Goal: Check status: Check status

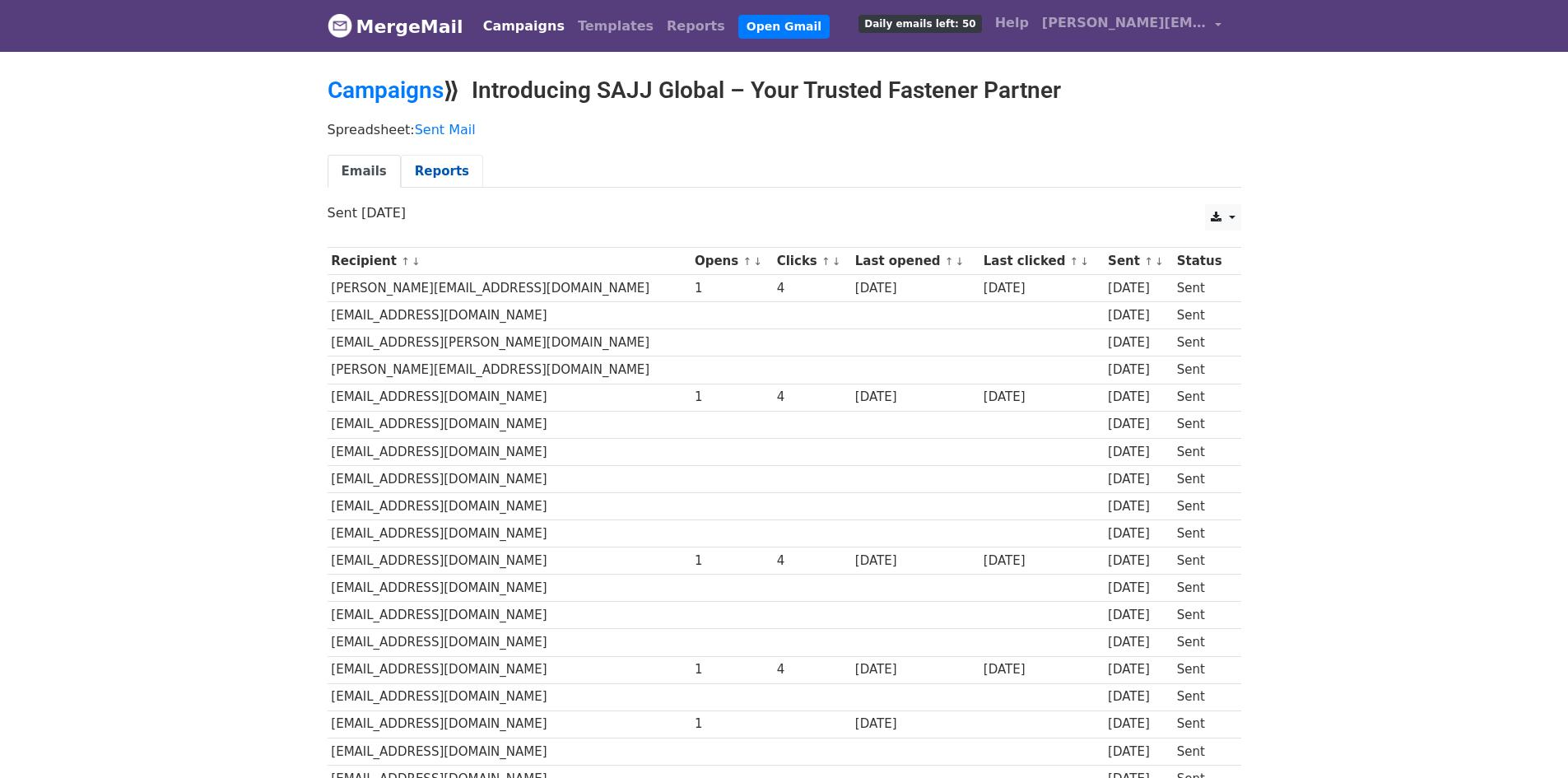
click at [458, 170] on link "Reports" at bounding box center [442, 171] width 82 height 33
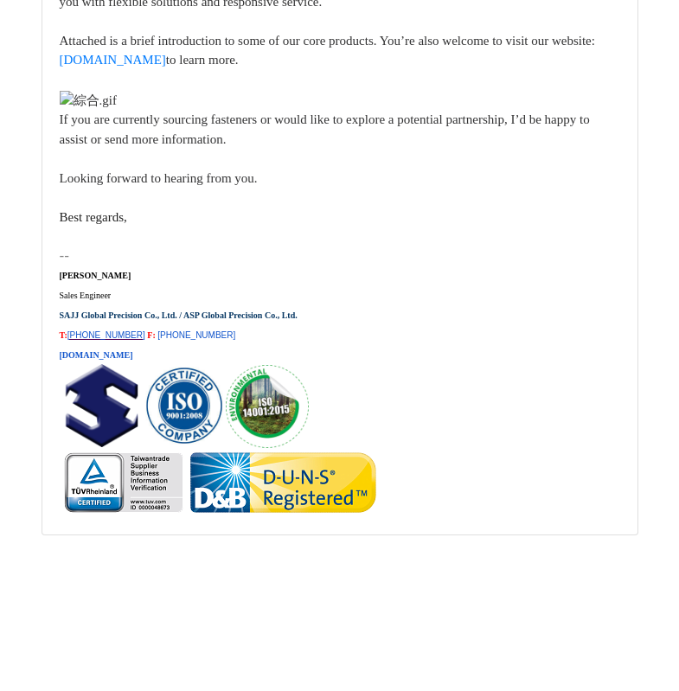
scroll to position [29055, 0]
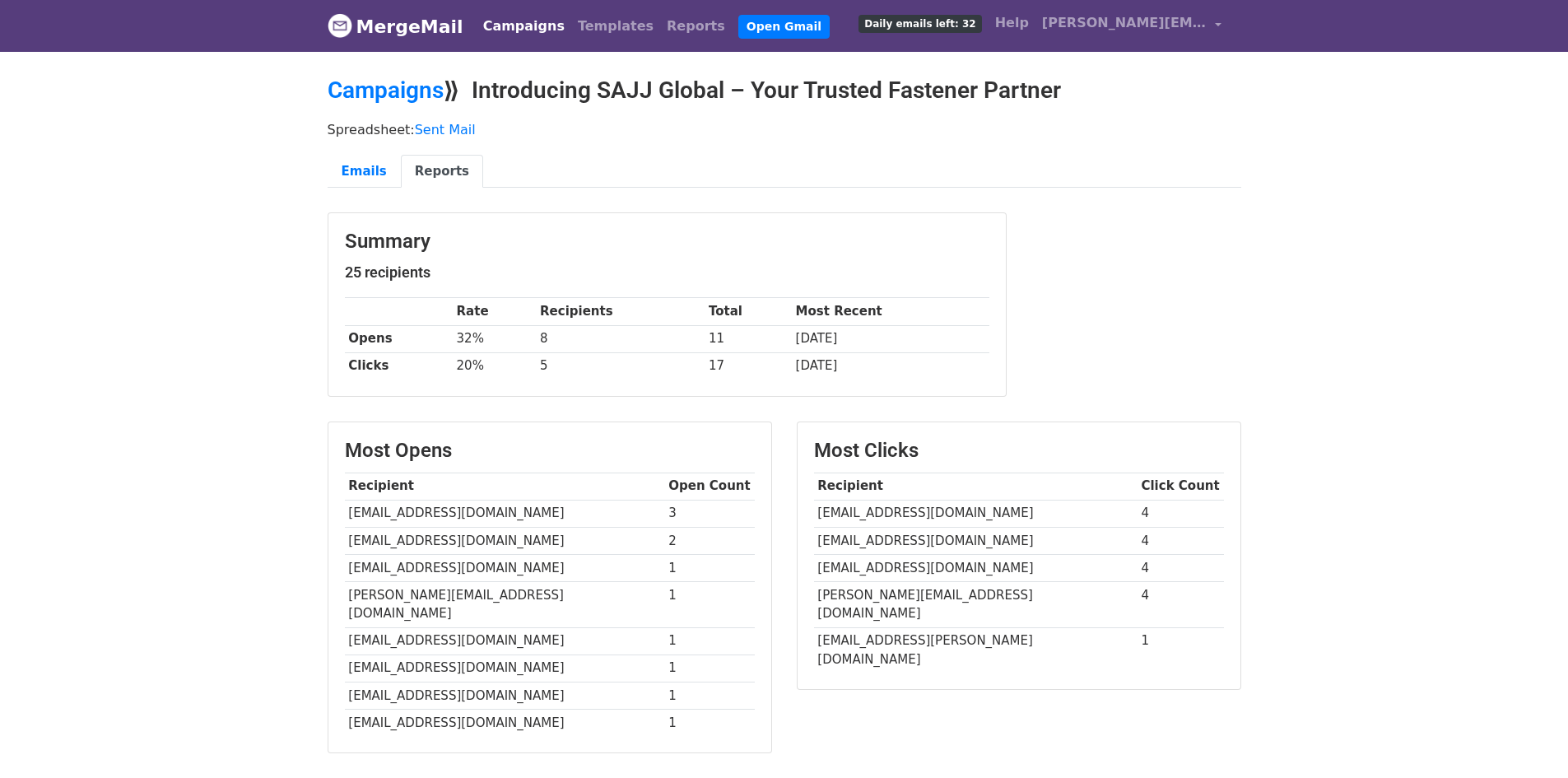
click at [385, 31] on link "MergeMail" at bounding box center [395, 27] width 136 height 34
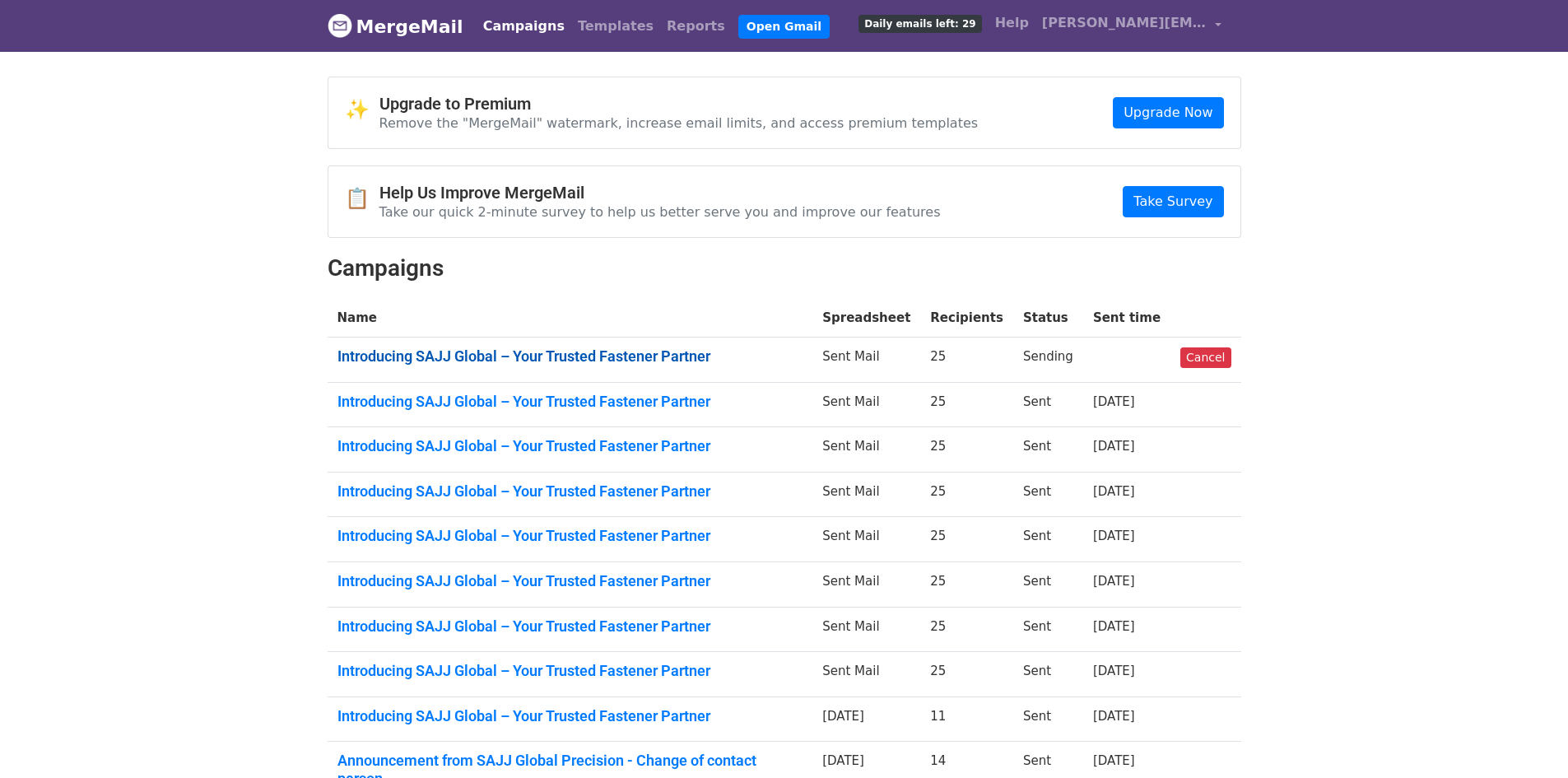
click at [642, 356] on link "Introducing SAJJ Global – Your Trusted Fastener Partner" at bounding box center [570, 356] width 466 height 18
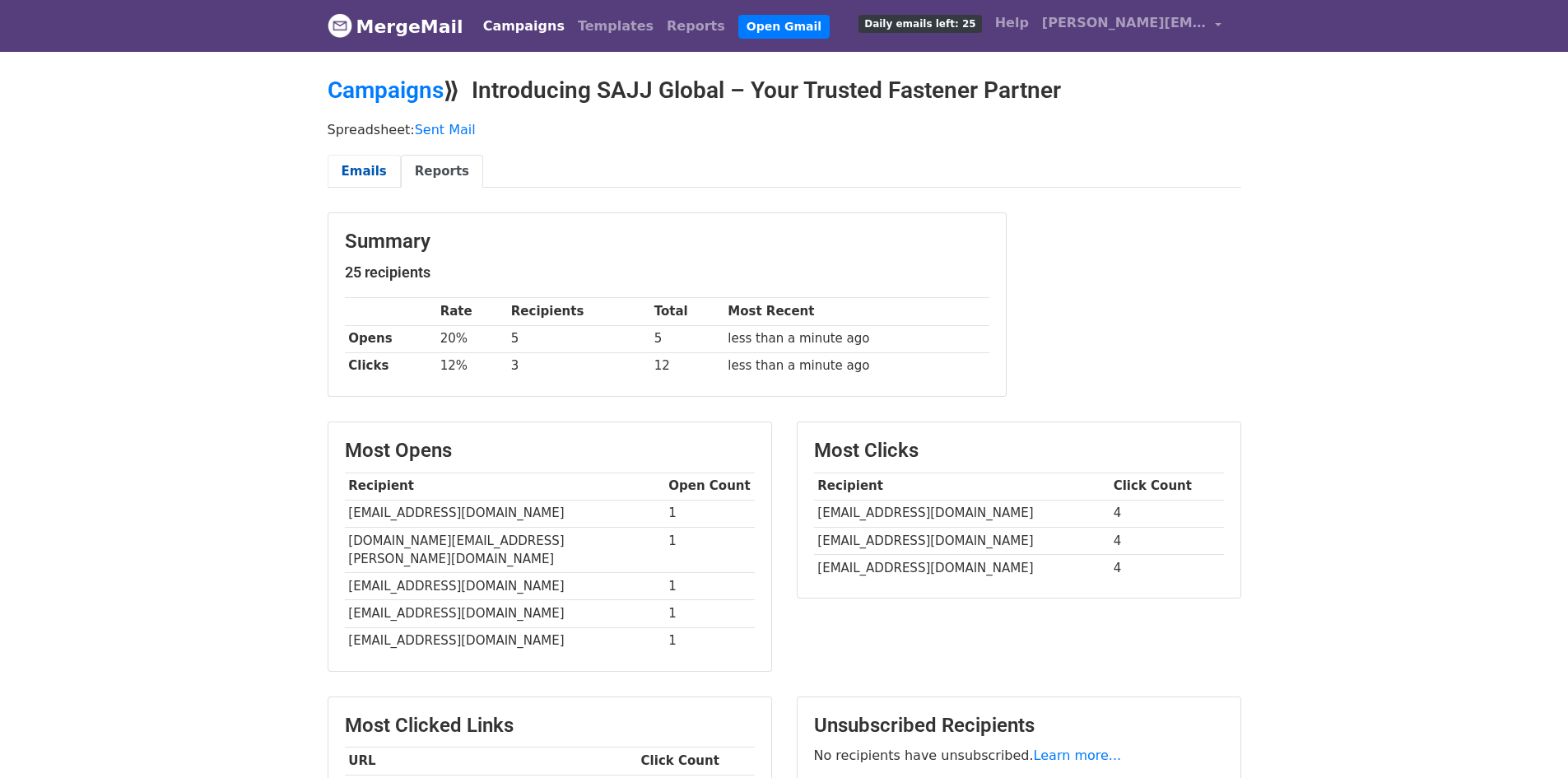
click at [375, 167] on link "Emails" at bounding box center [364, 171] width 73 height 33
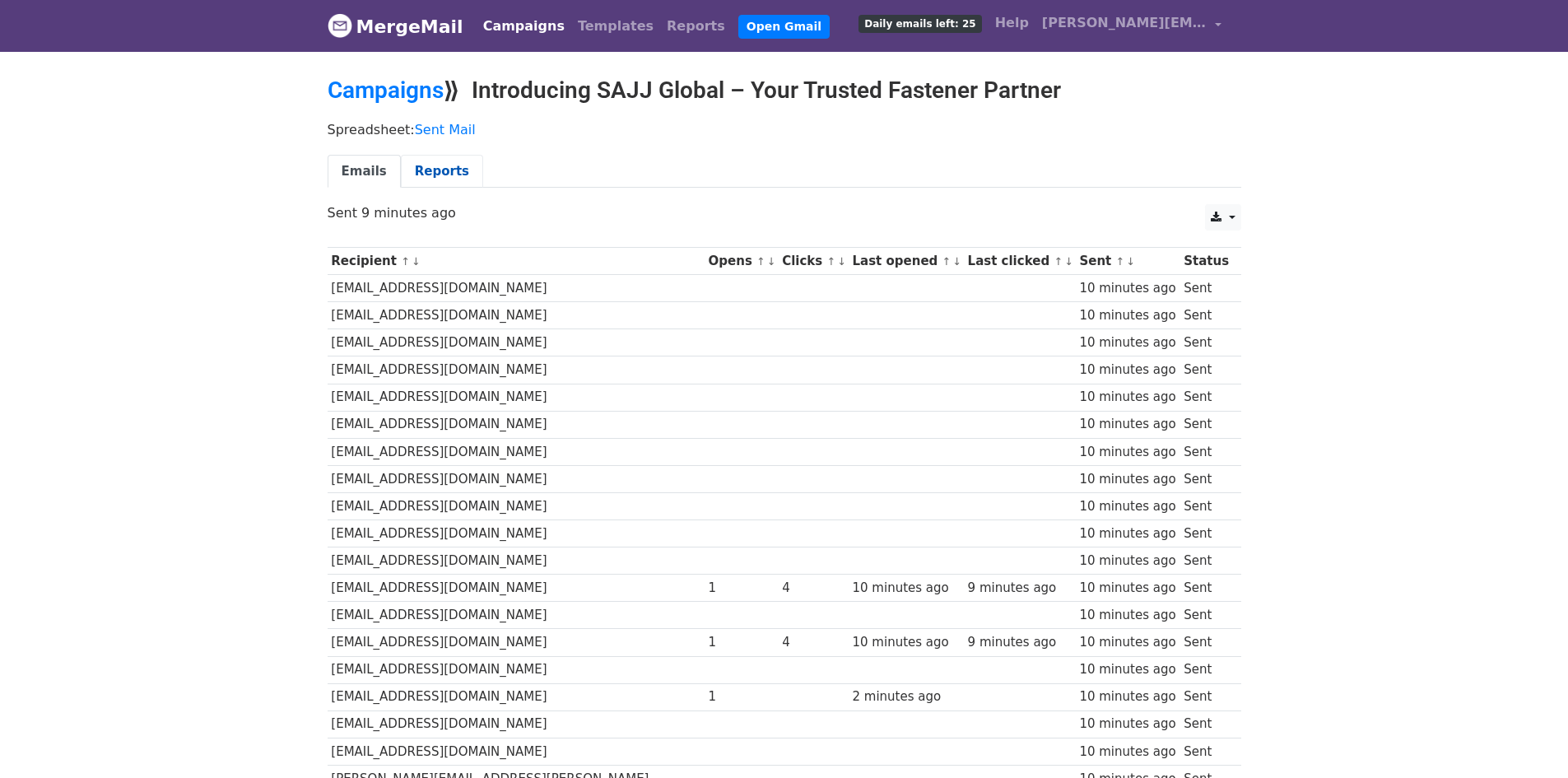
click at [439, 155] on link "Reports" at bounding box center [442, 171] width 82 height 33
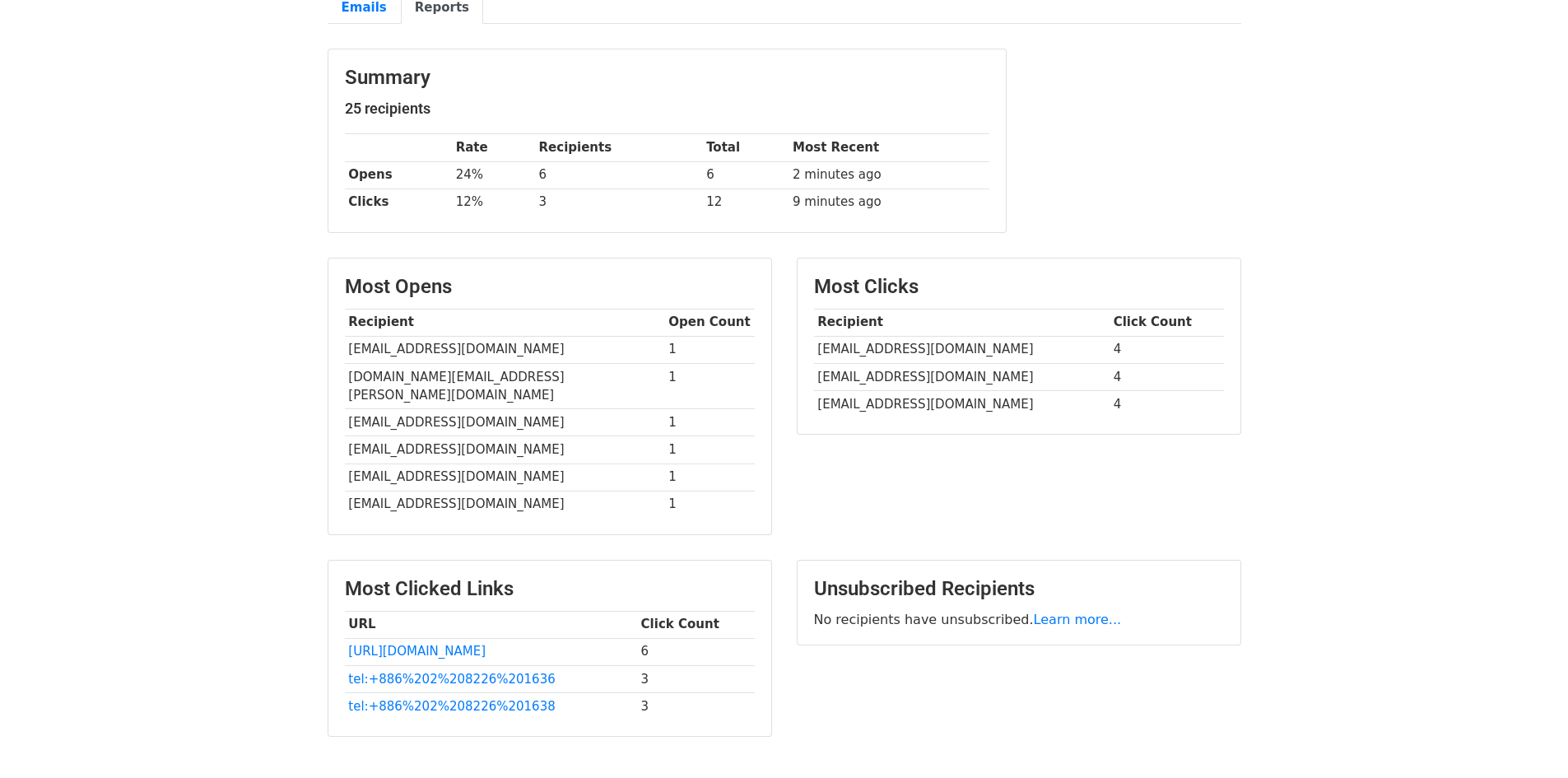
scroll to position [165, 0]
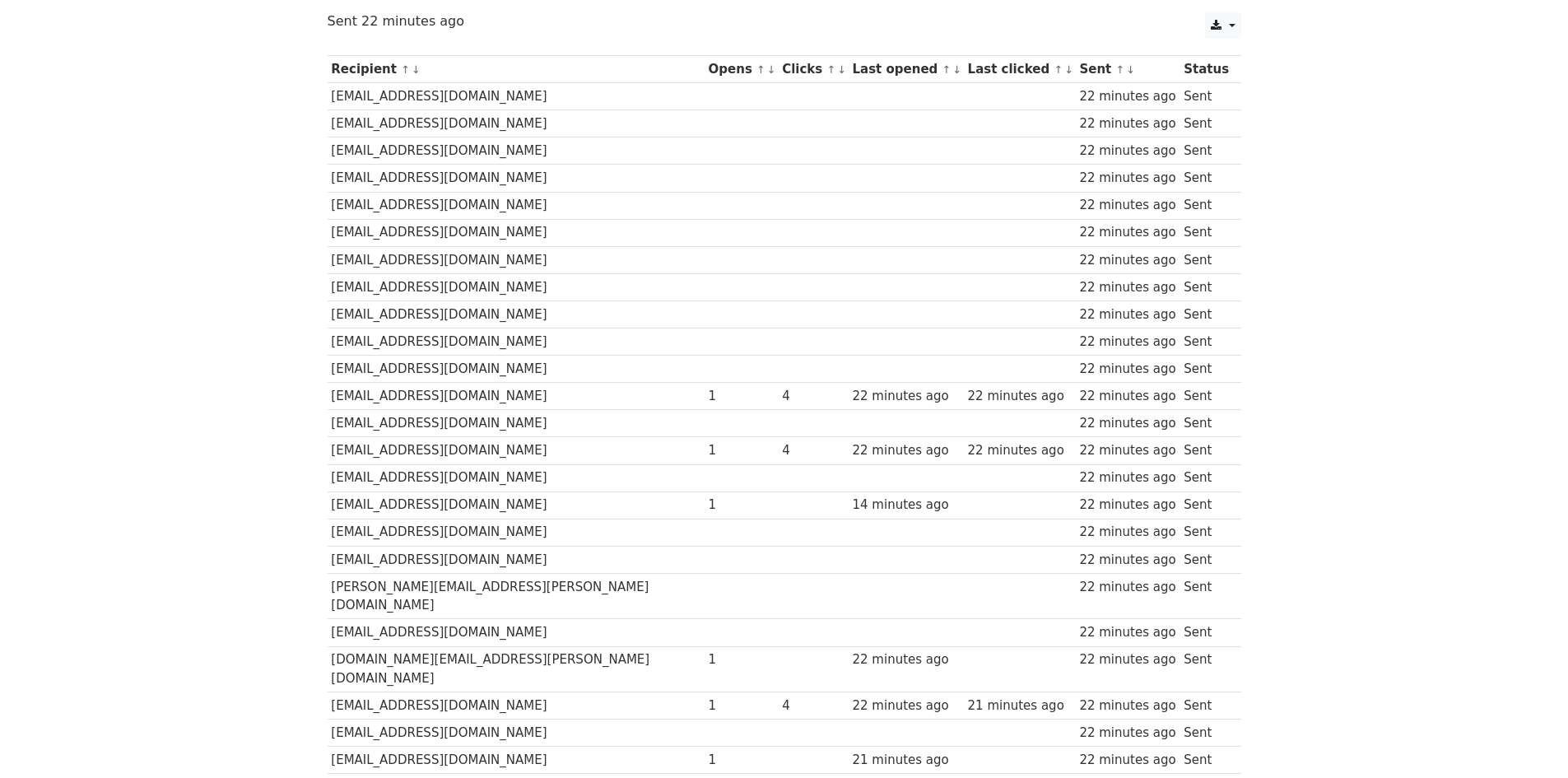
scroll to position [165, 0]
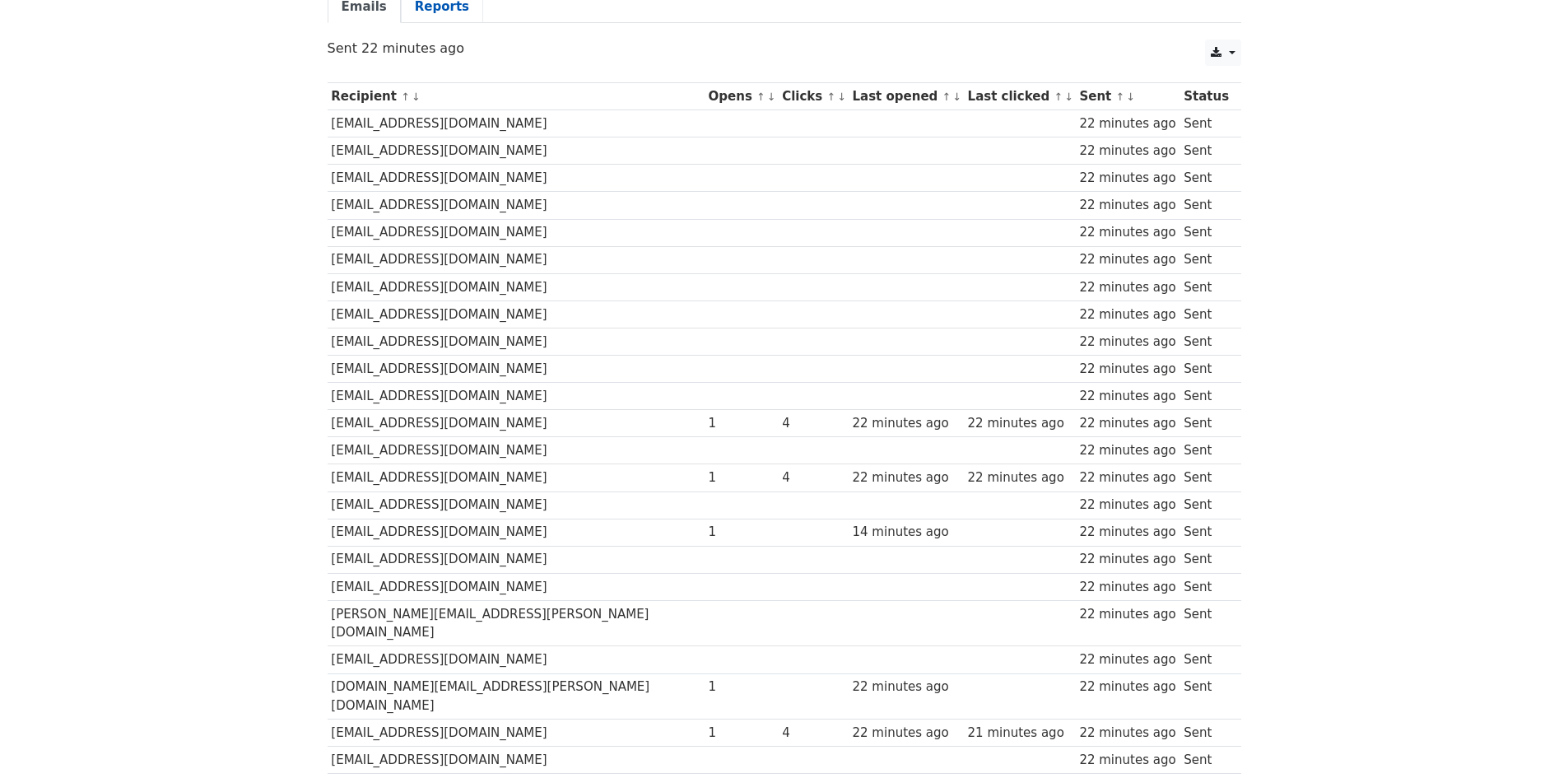
click at [403, 10] on link "Reports" at bounding box center [442, 7] width 82 height 33
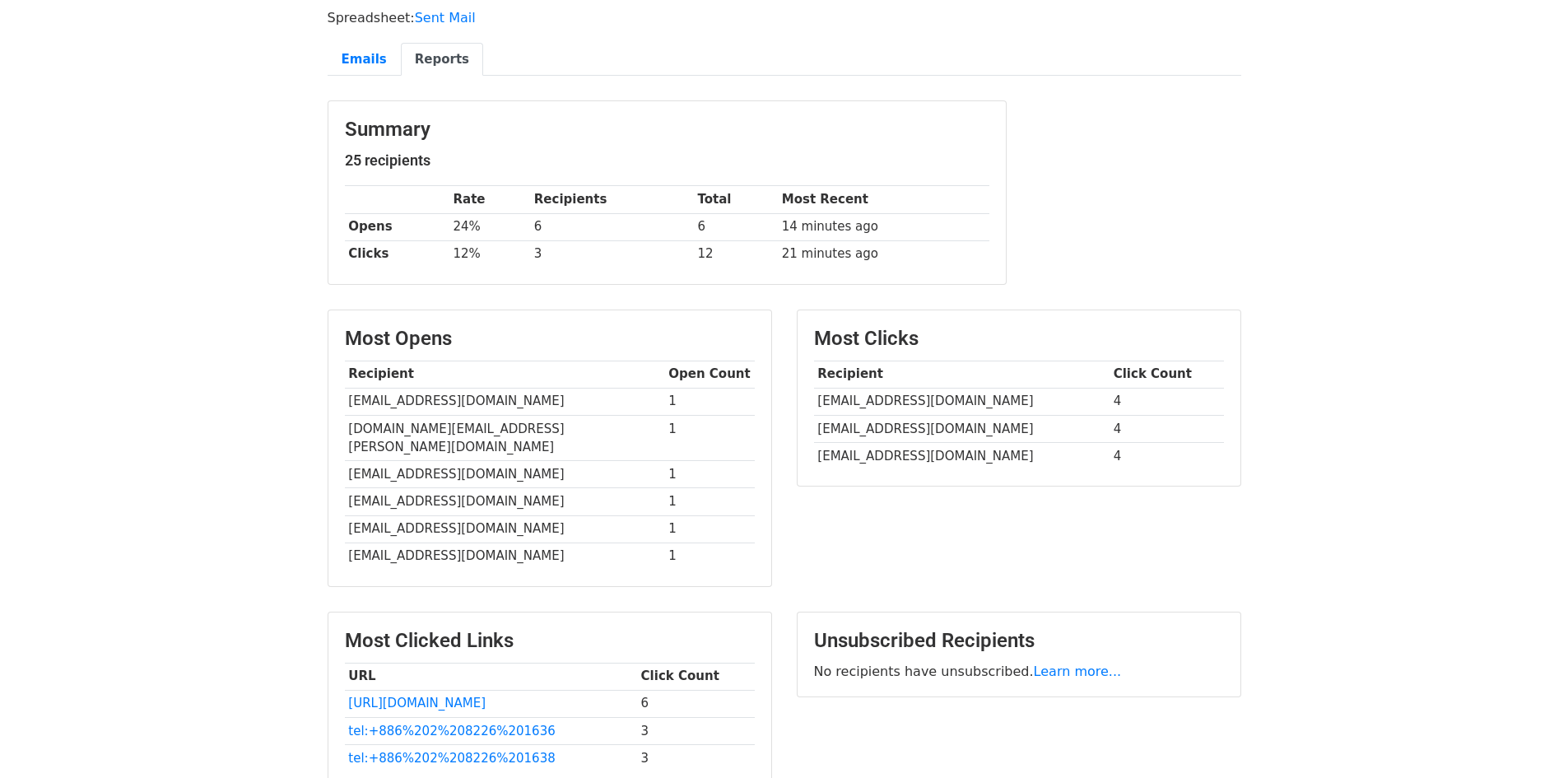
scroll to position [247, 0]
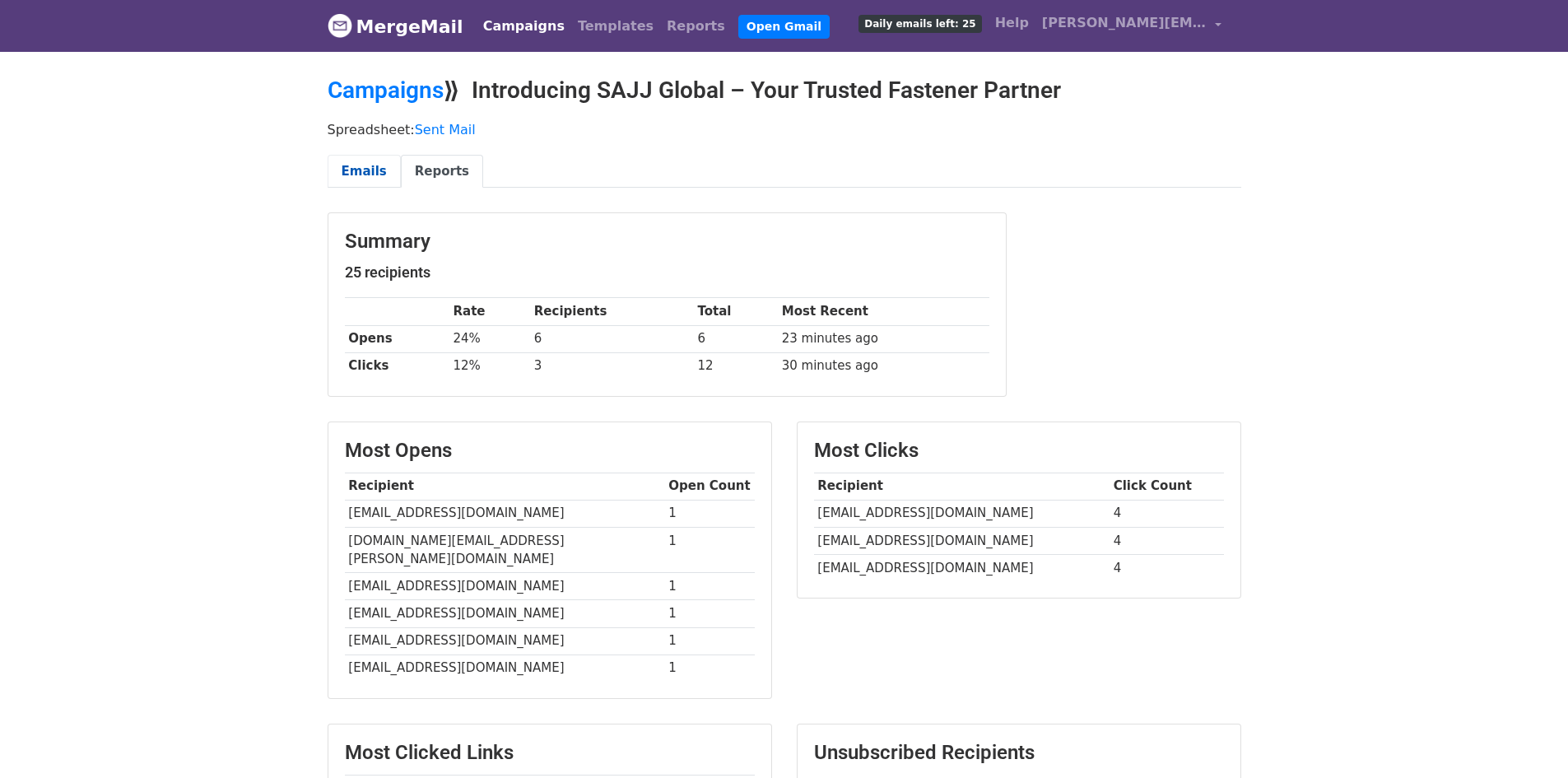
click at [381, 173] on link "Emails" at bounding box center [364, 171] width 73 height 33
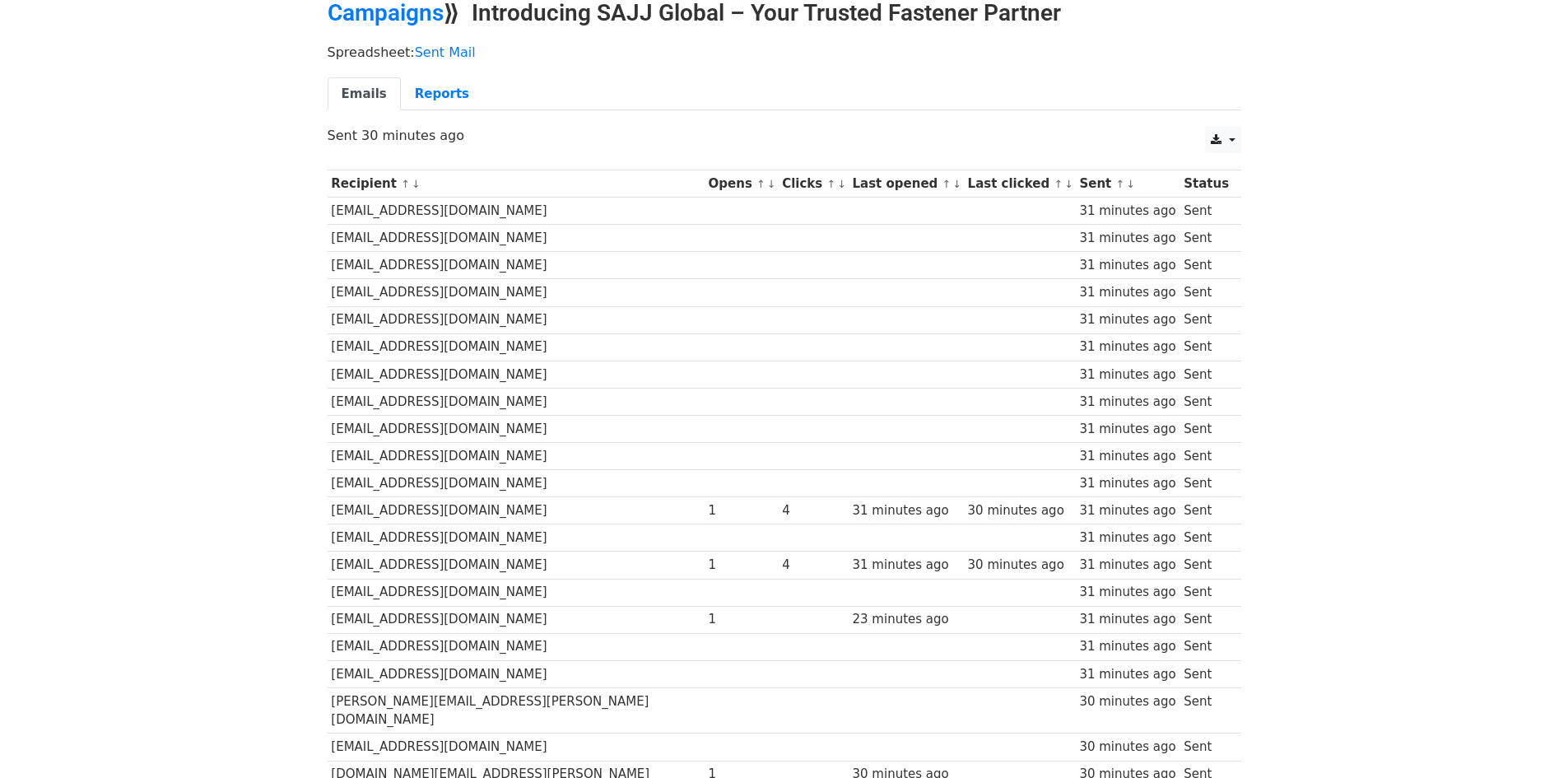
scroll to position [76, 0]
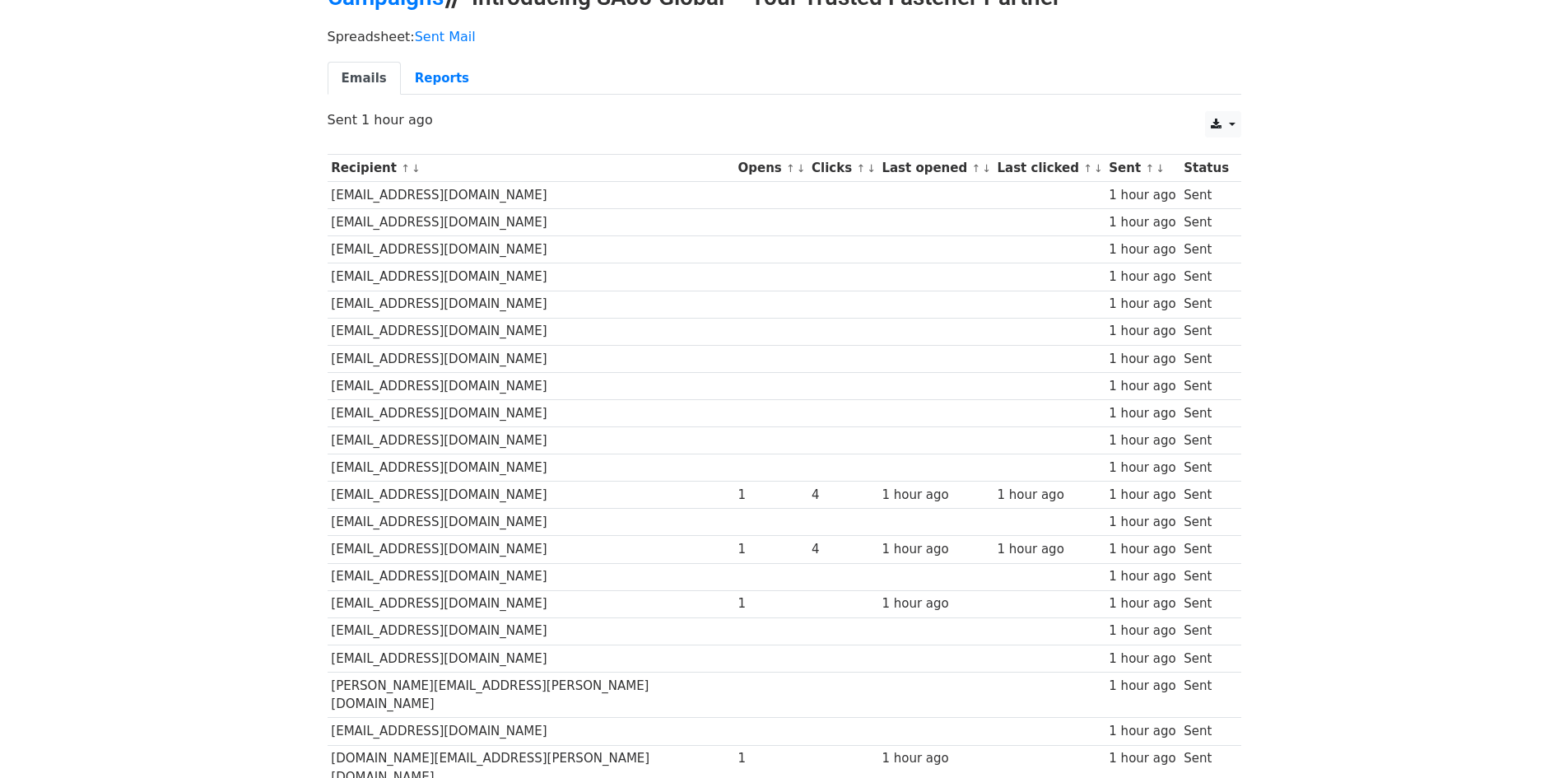
scroll to position [324, 0]
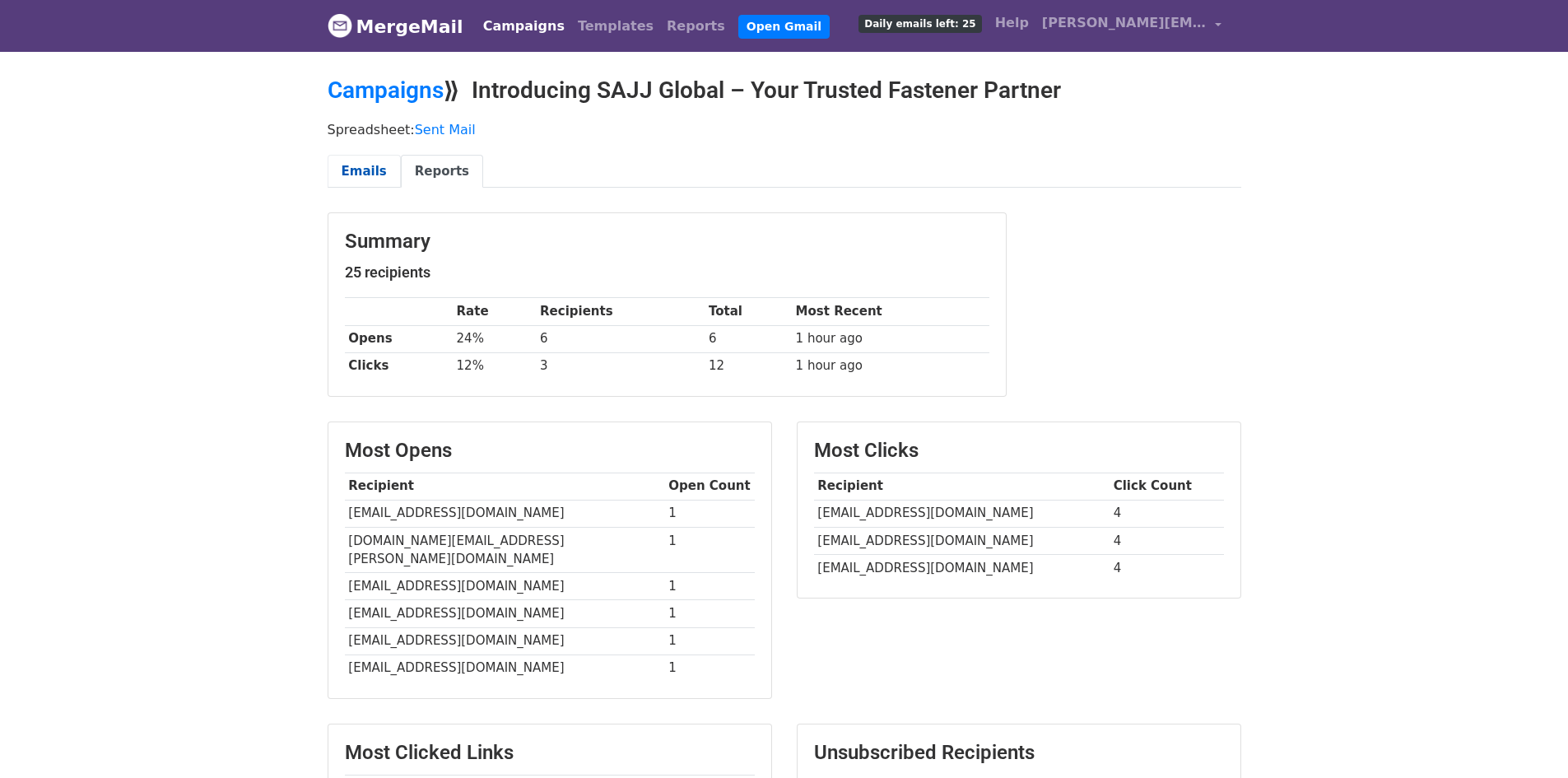
click at [369, 169] on link "Emails" at bounding box center [364, 171] width 73 height 33
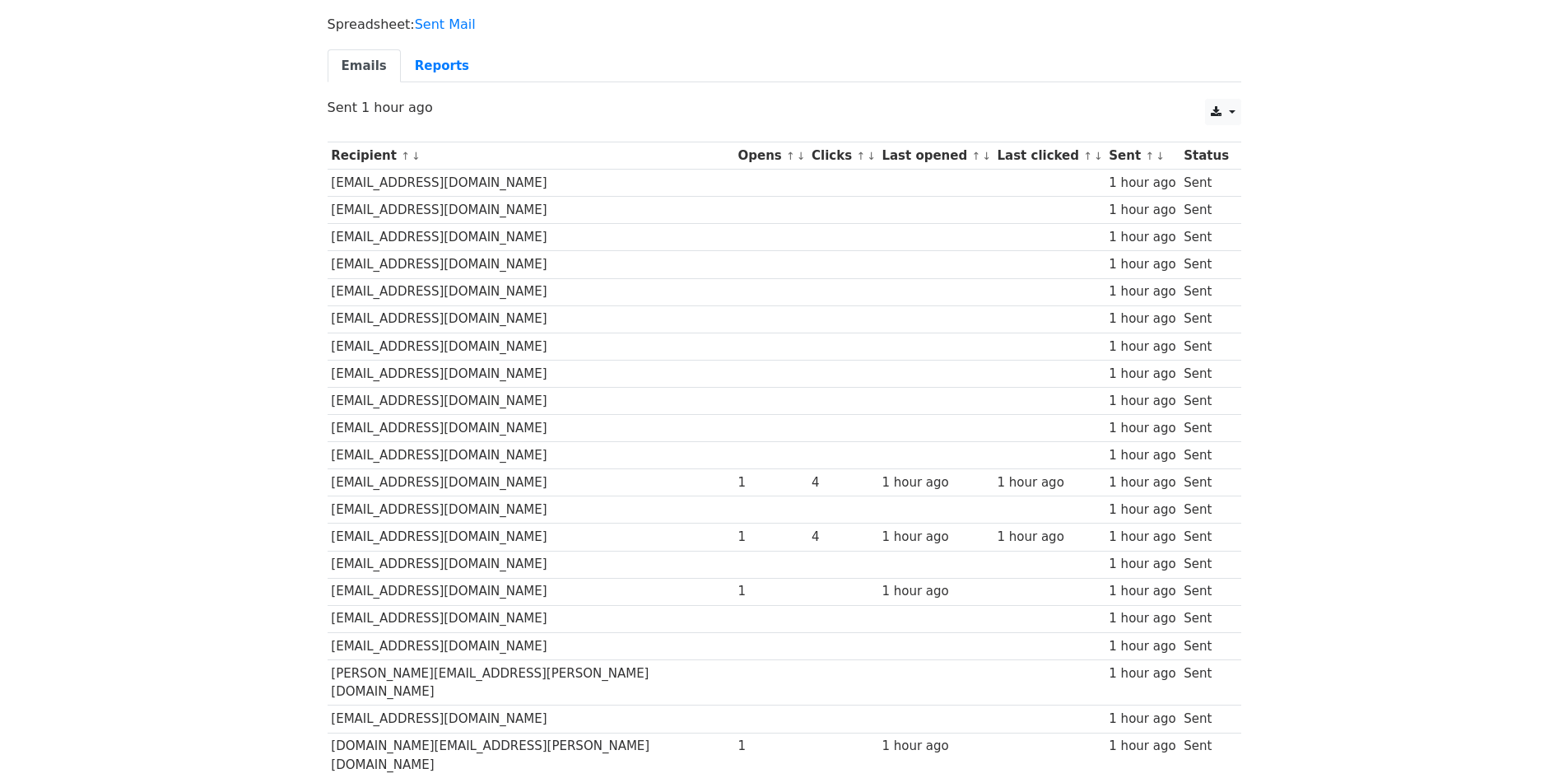
scroll to position [247, 0]
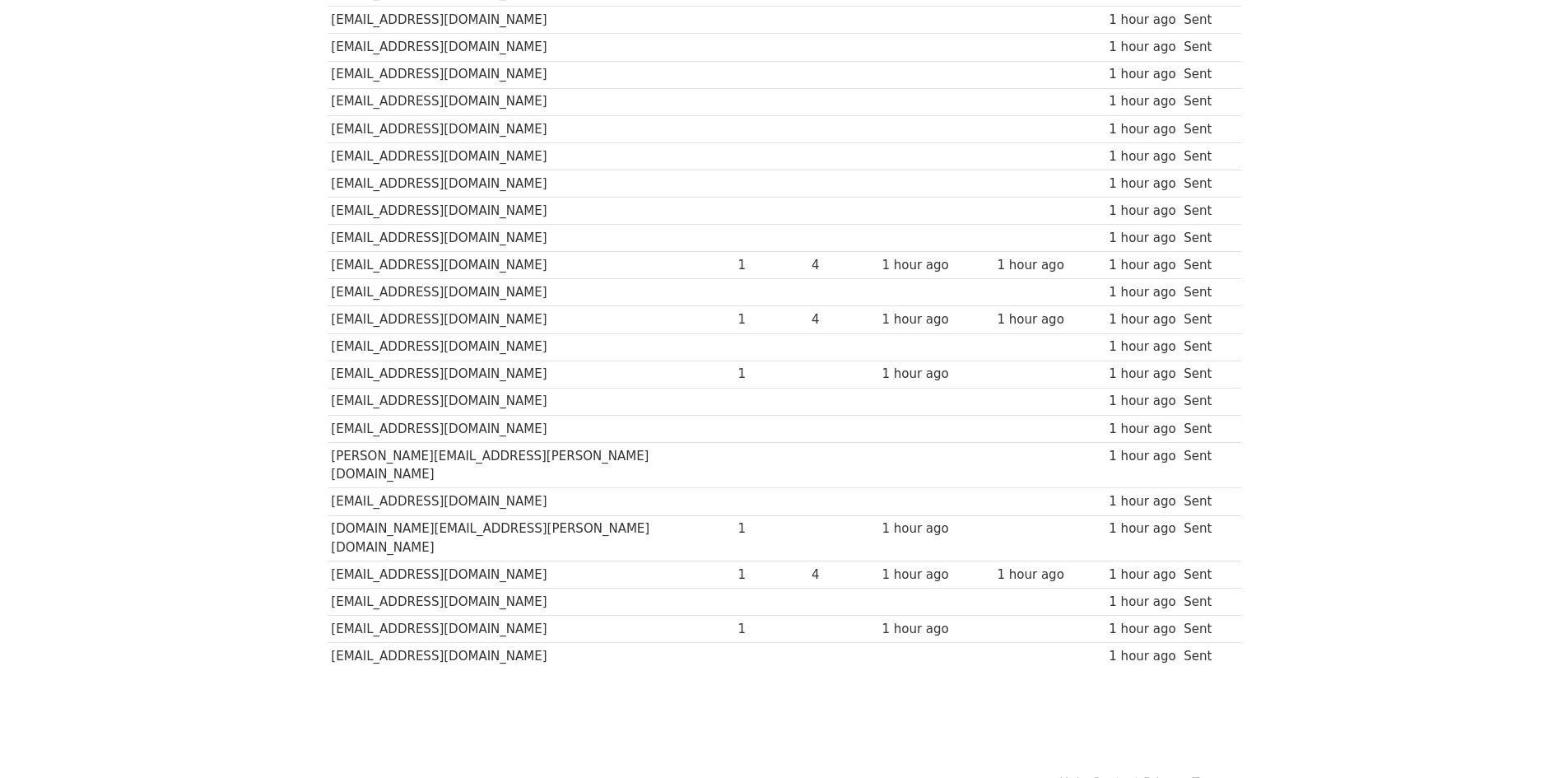
scroll to position [324, 0]
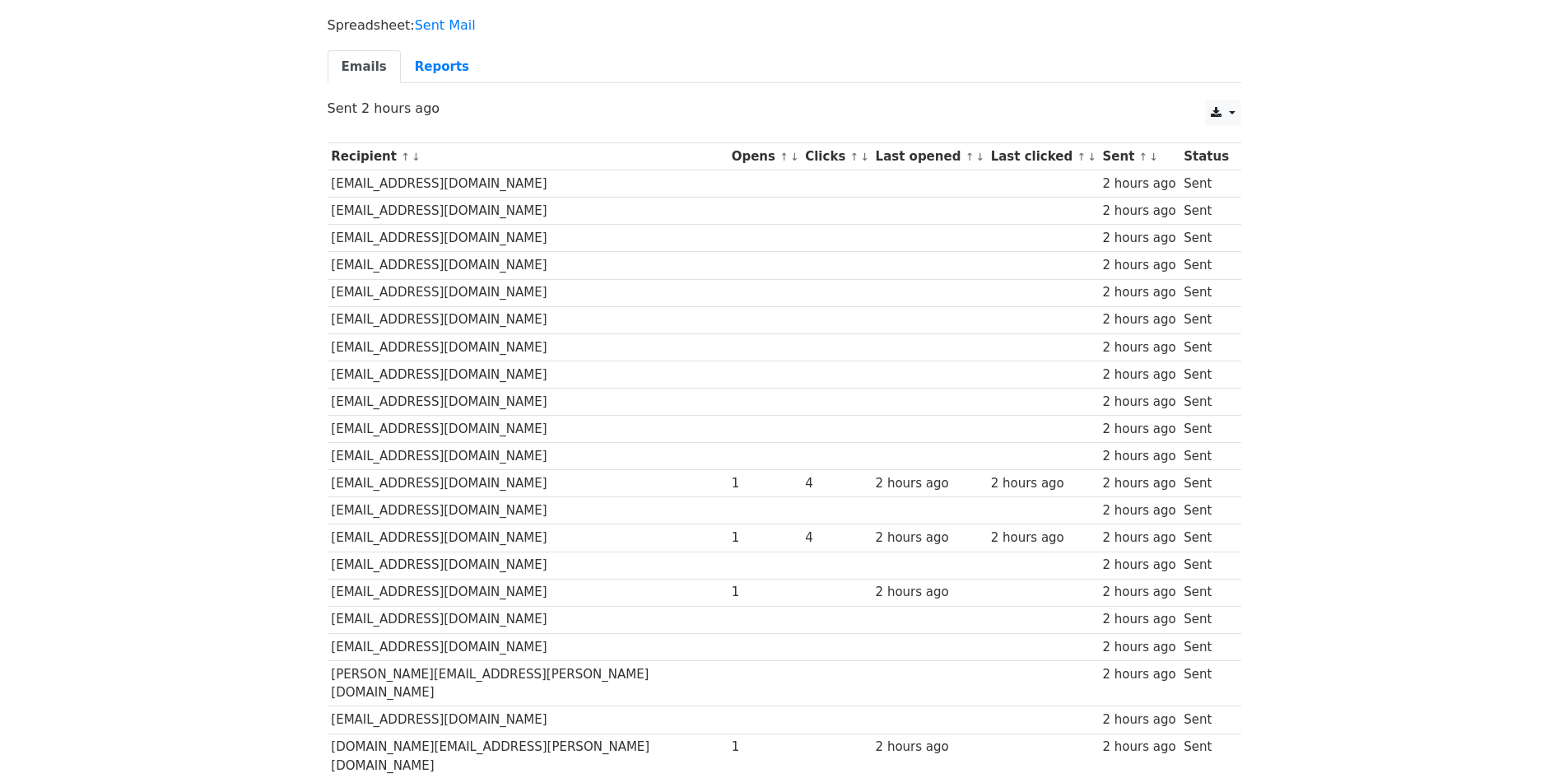
scroll to position [82, 0]
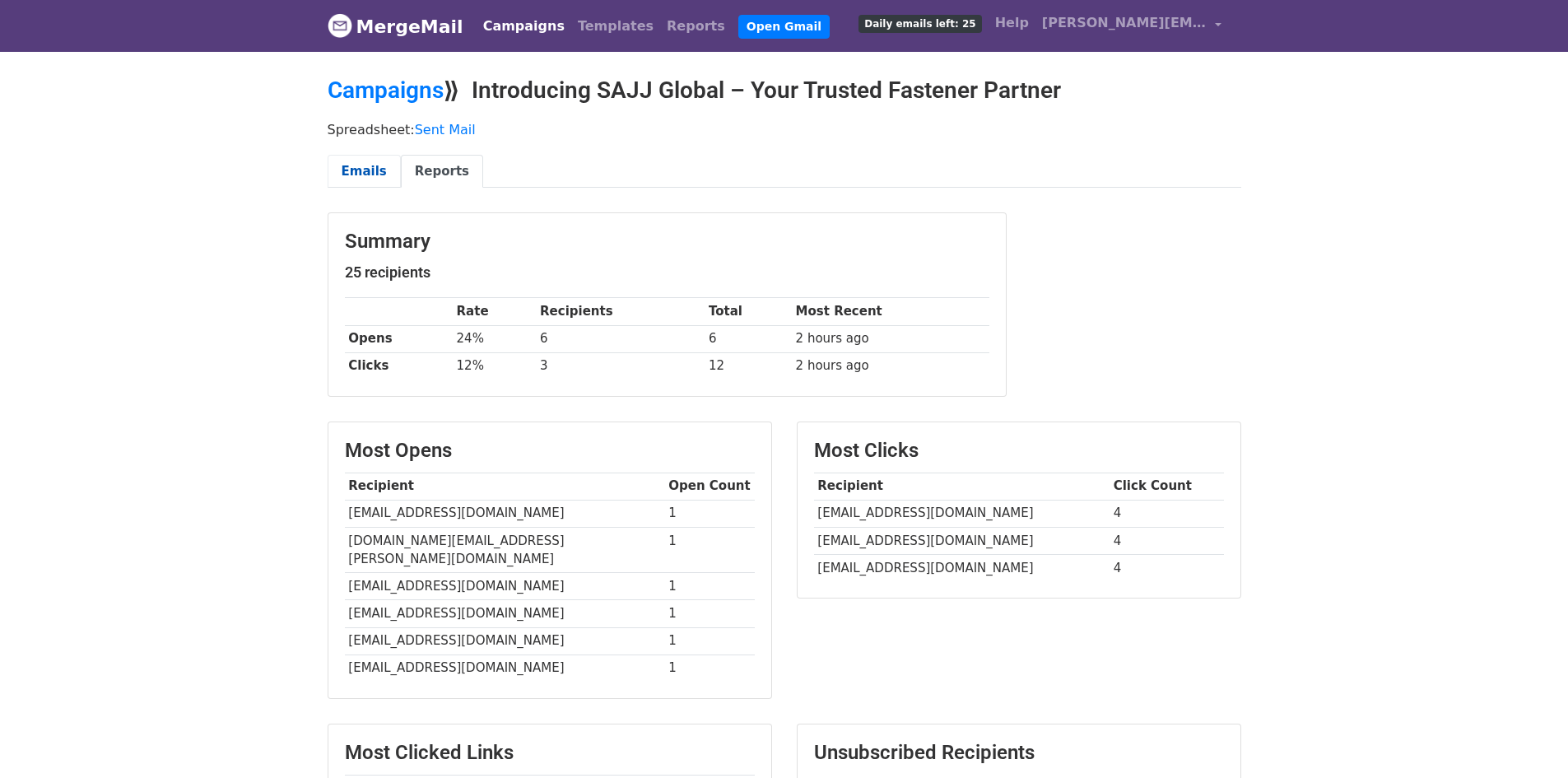
click at [360, 172] on link "Emails" at bounding box center [364, 171] width 73 height 33
click at [378, 181] on link "Emails" at bounding box center [364, 171] width 73 height 33
